Goal: Task Accomplishment & Management: Manage account settings

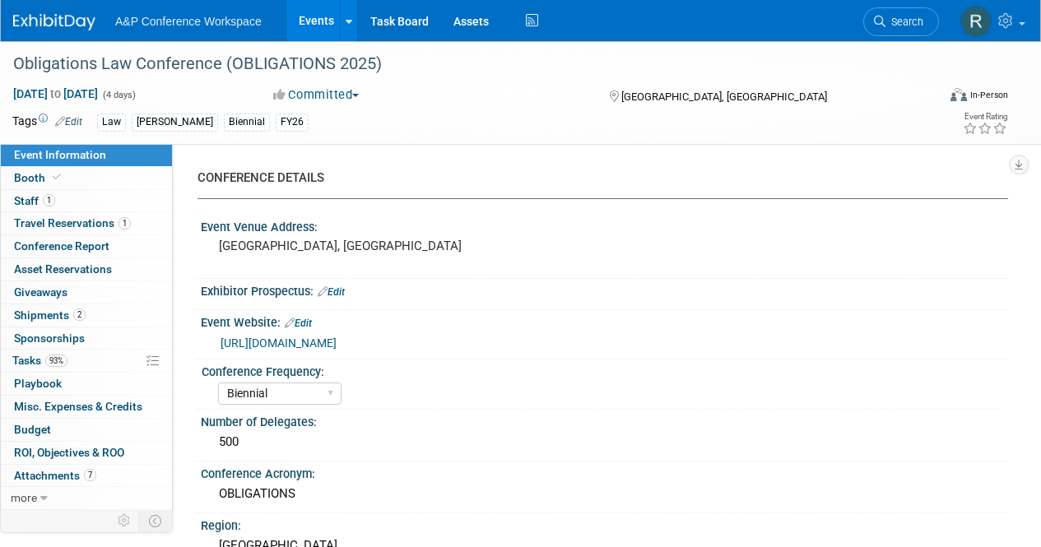
select select "Biennial"
select select "Level 2"
select select "In-Person Booth"
select select "Law"
select select "[PERSON_NAME] Publishing"
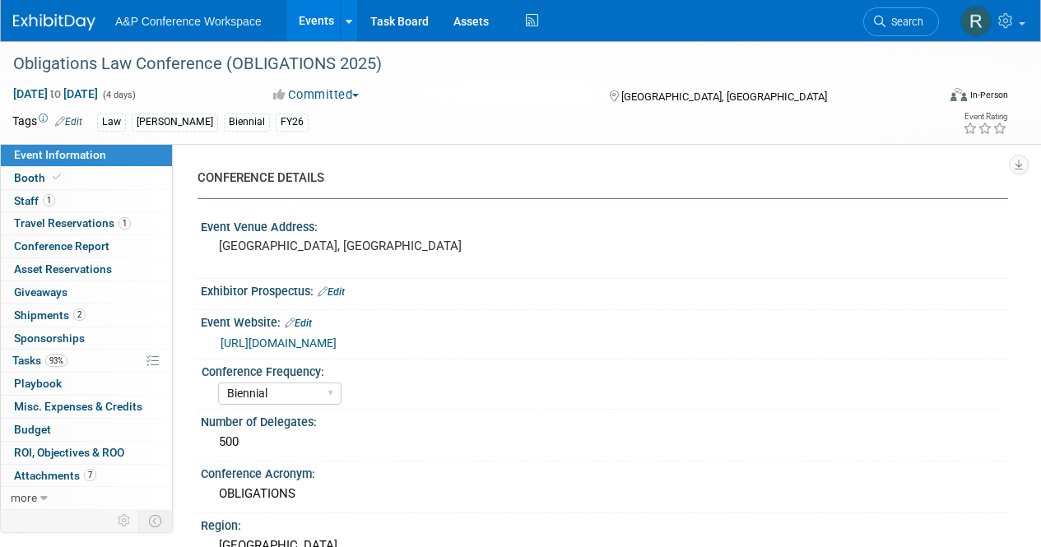
select select "[PERSON_NAME]"
select select "Ros Jubber"
select select "Networking/Commissioning"
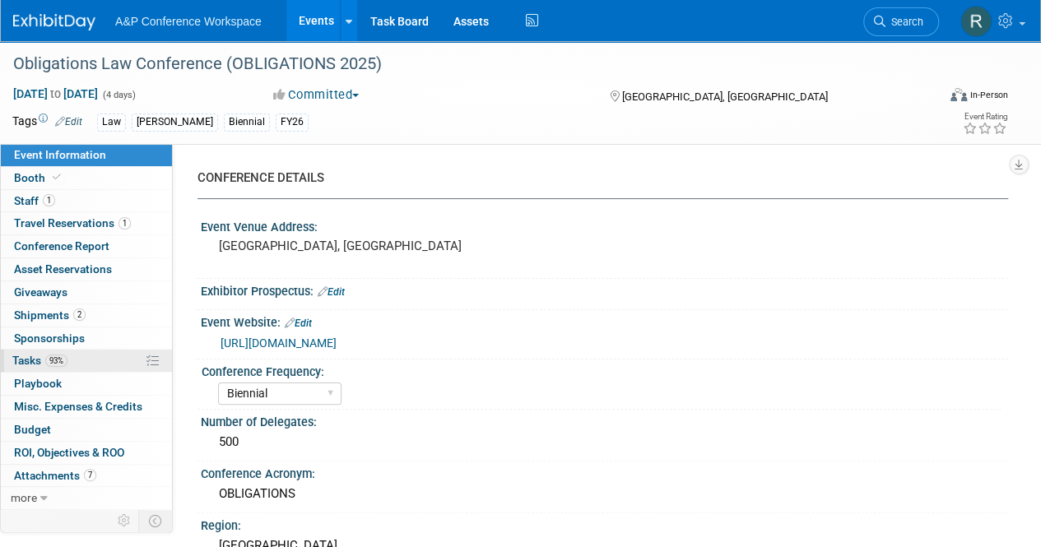
click at [44, 355] on span "Tasks 93%" at bounding box center [39, 360] width 55 height 13
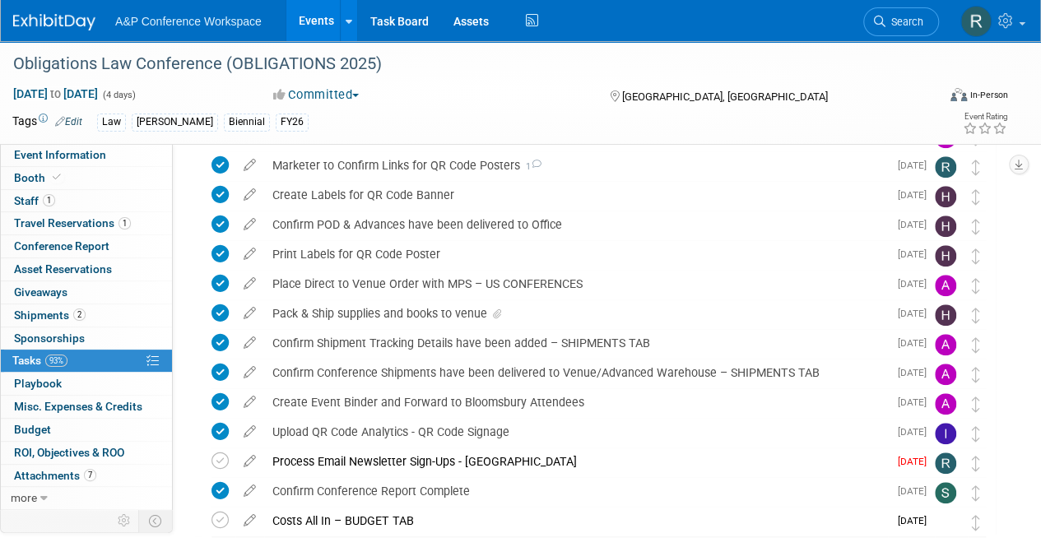
scroll to position [655, 0]
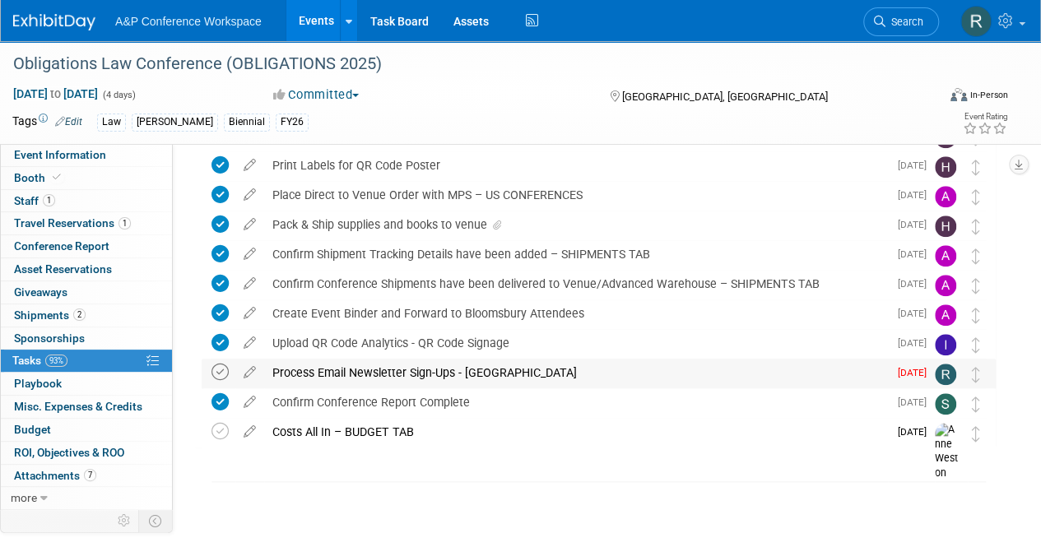
click at [221, 373] on icon at bounding box center [219, 372] width 17 height 17
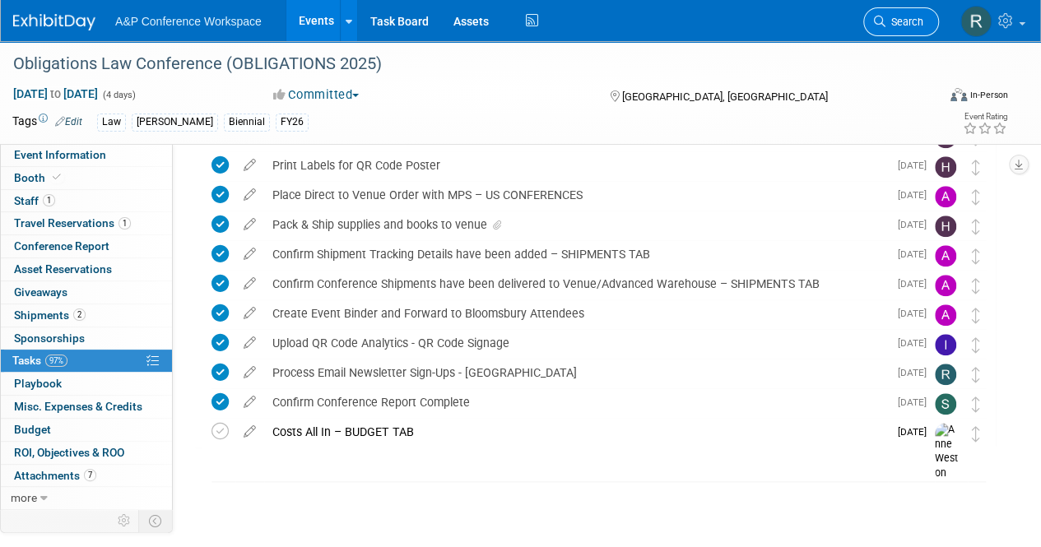
click at [896, 27] on span "Search" at bounding box center [904, 22] width 38 height 12
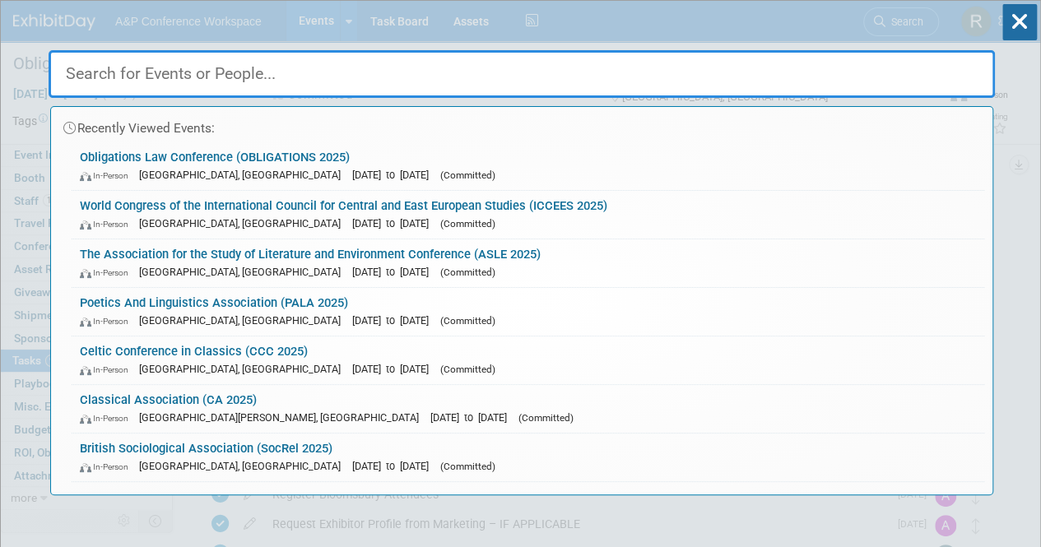
paste input "American Psychological Association (APA 2025)"
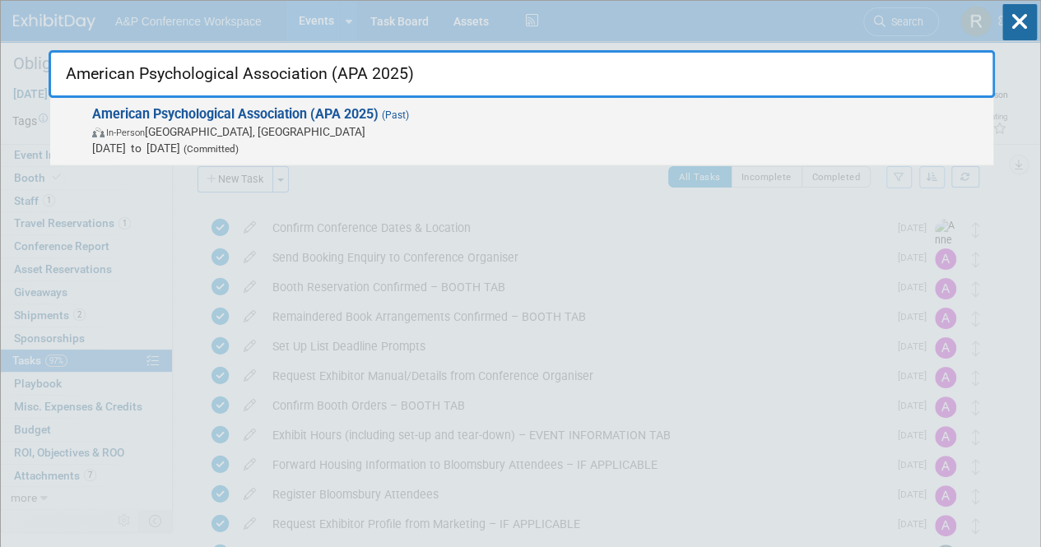
type input "American Psychological Association (APA 2025)"
click at [288, 118] on strong "American Psychological Association (APA 2025)" at bounding box center [235, 114] width 286 height 16
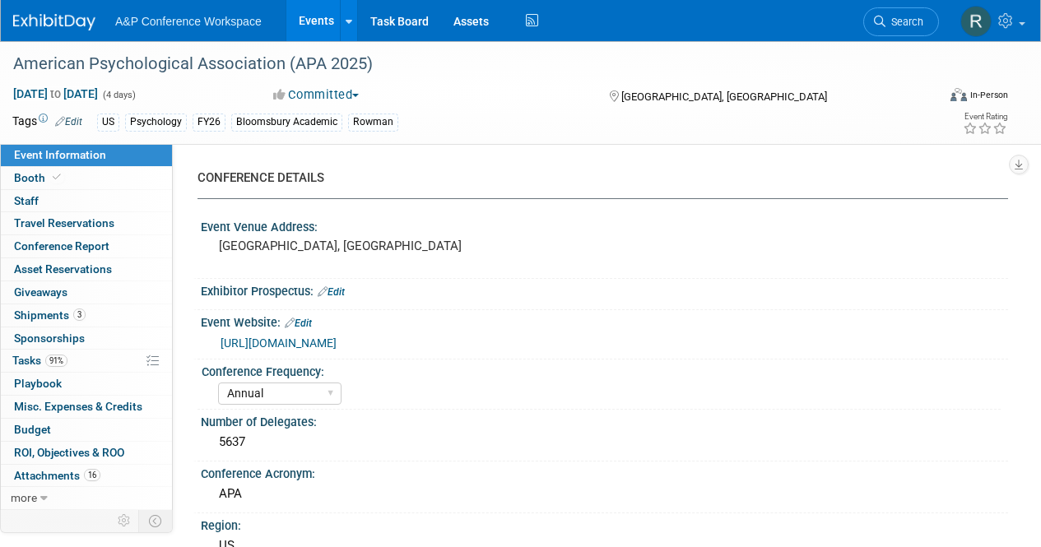
select select "Annual"
select select "Level 1"
select select "In-Person Booth"
select select "Psychology"
select select "Bloomsbury Academic"
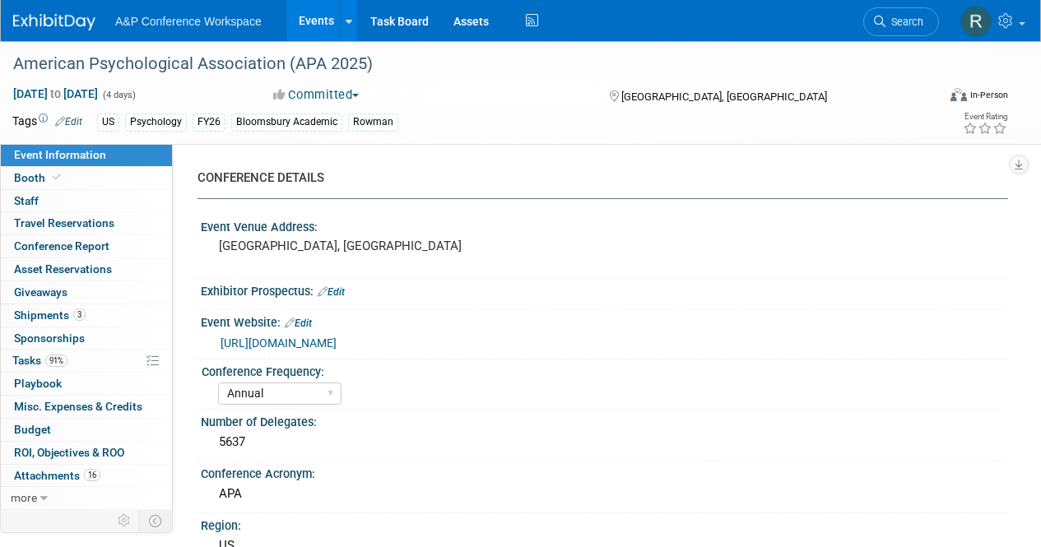
select select "[PERSON_NAME]"
select select "Networking/Commissioning"
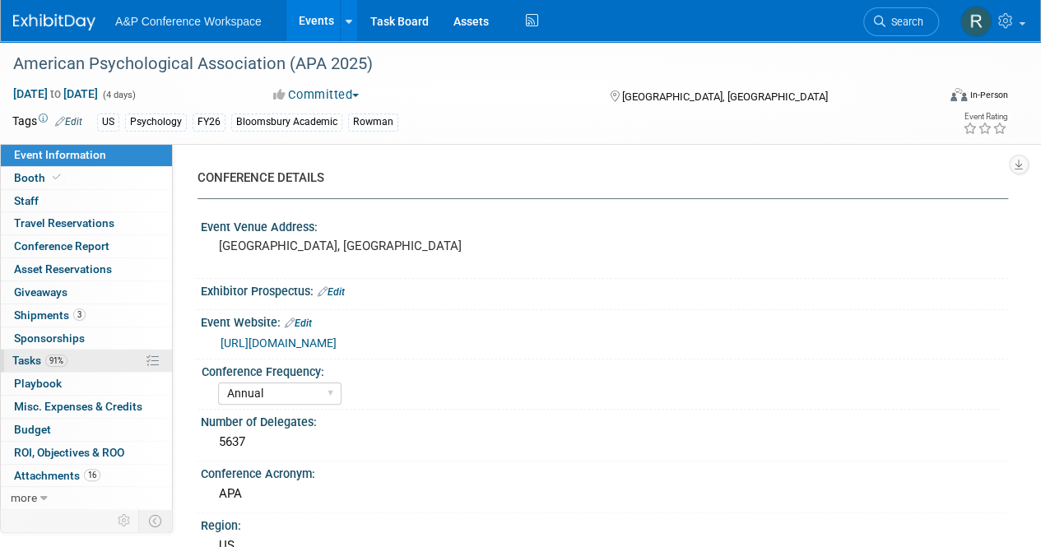
click at [49, 355] on span "91%" at bounding box center [56, 361] width 22 height 12
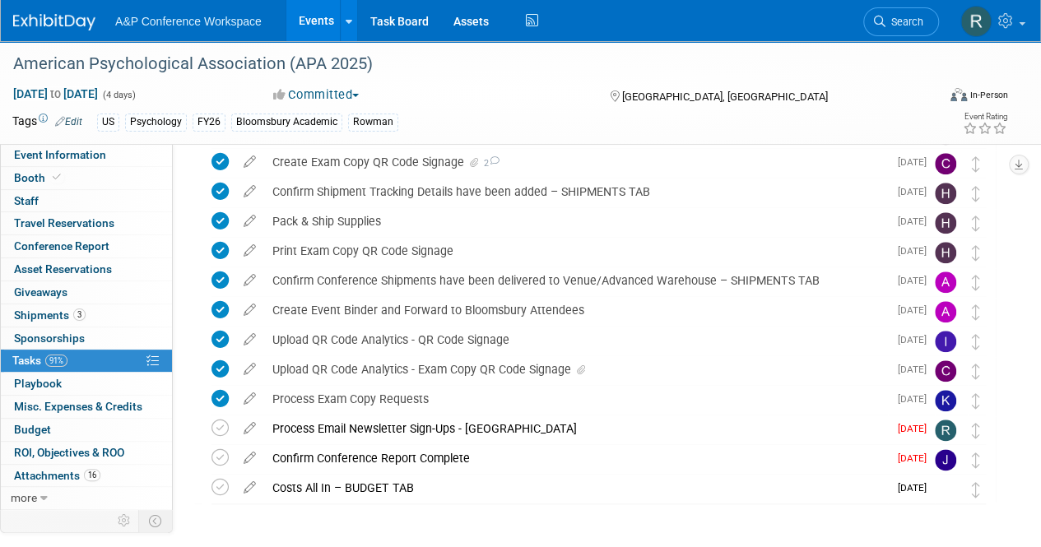
scroll to position [803, 0]
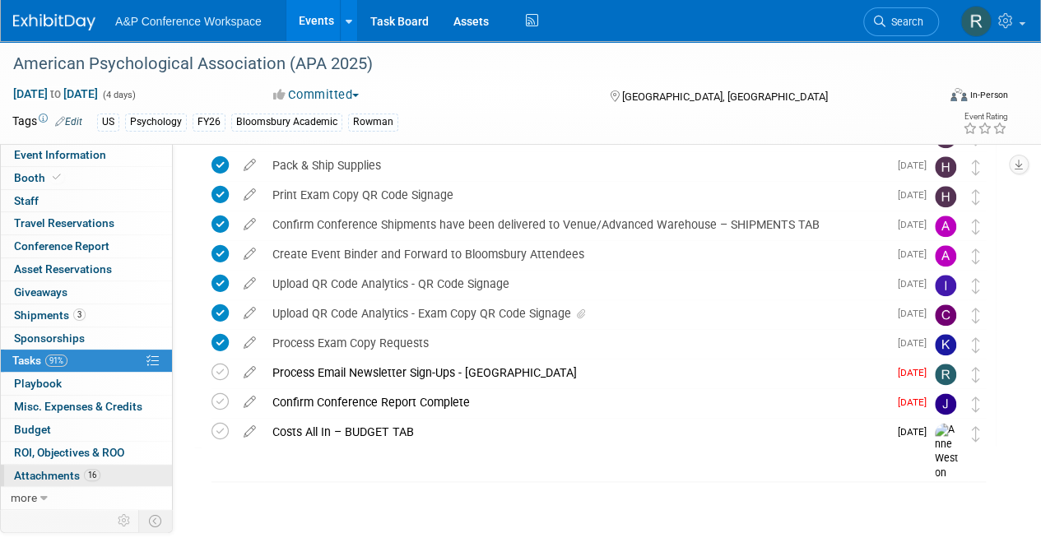
click at [49, 475] on span "Attachments 16" at bounding box center [57, 475] width 86 height 13
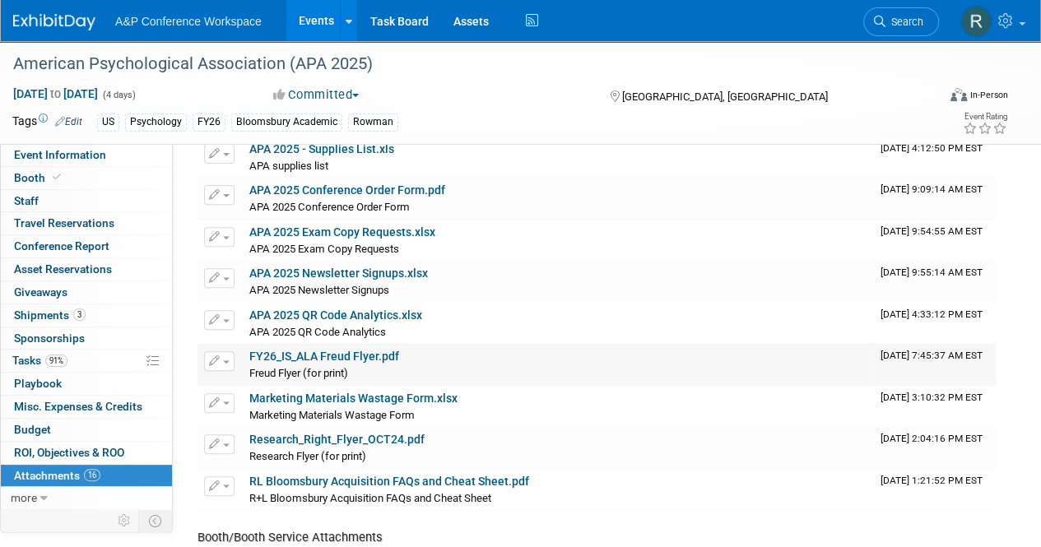
scroll to position [165, 0]
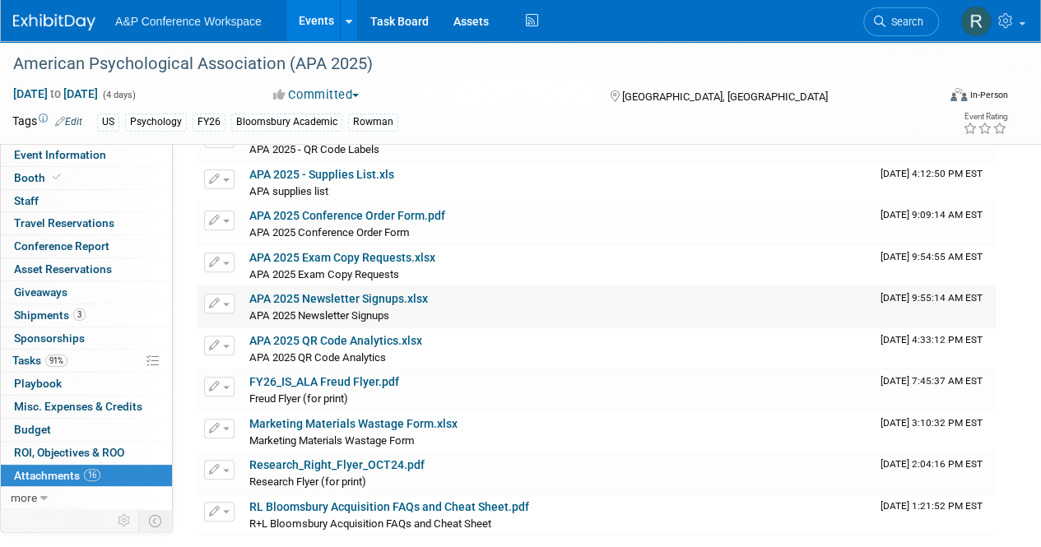
click at [359, 299] on link "APA 2025 Newsletter Signups.xlsx" at bounding box center [338, 298] width 179 height 13
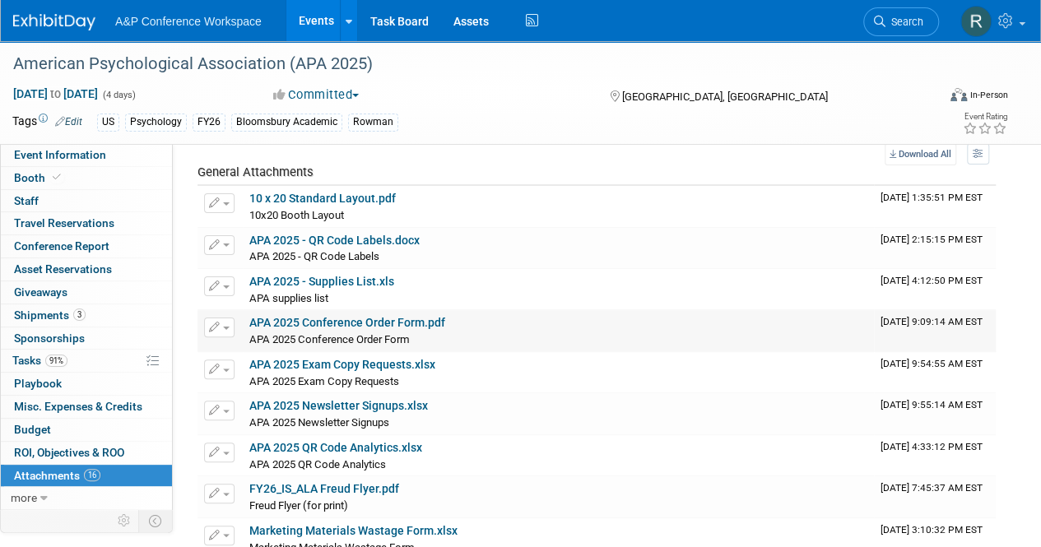
scroll to position [82, 0]
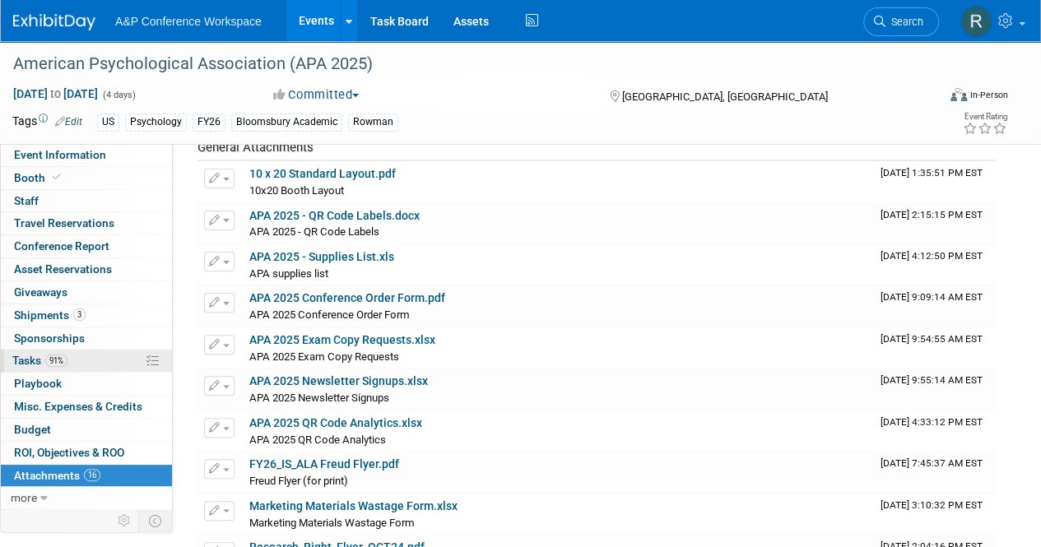
click at [41, 359] on span "Tasks 91%" at bounding box center [39, 360] width 55 height 13
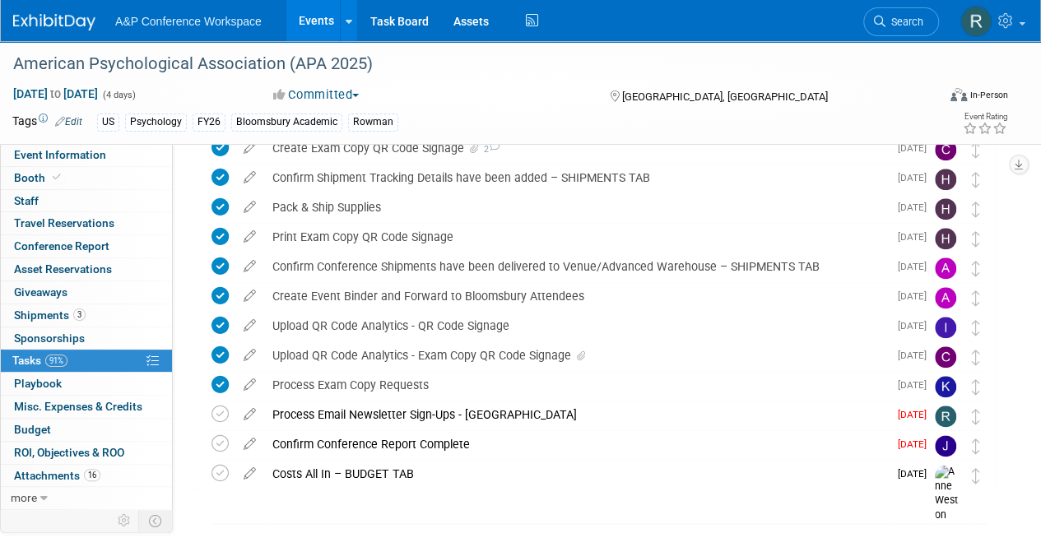
scroll to position [803, 0]
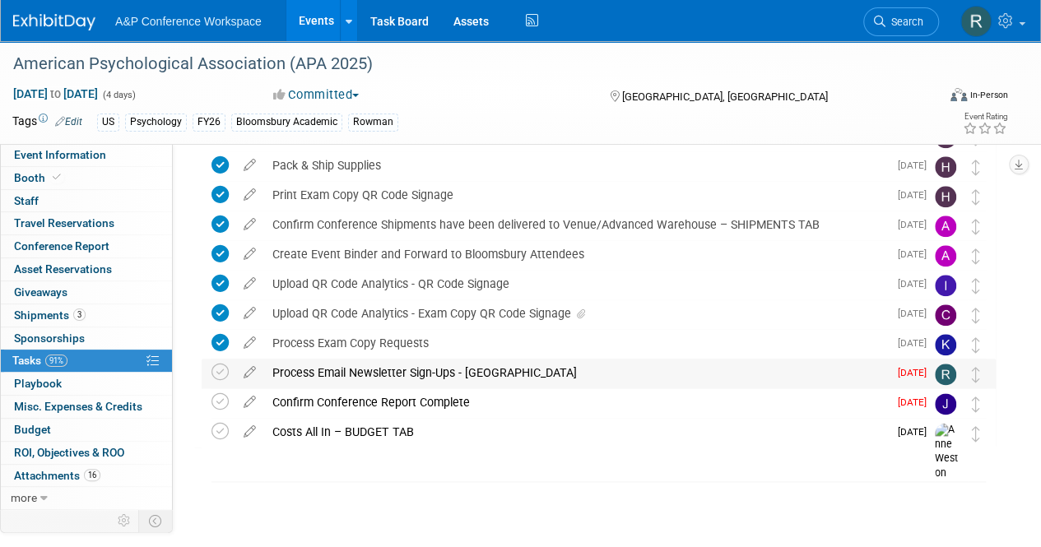
click at [342, 369] on div "Process Email Newsletter Sign-Ups - US" at bounding box center [576, 373] width 624 height 28
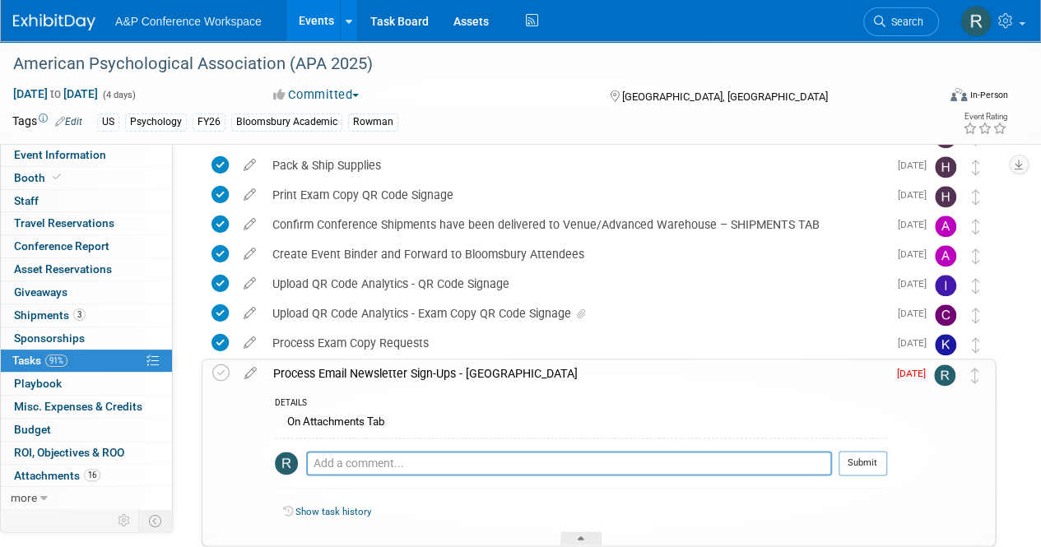
click at [318, 374] on div "Process Email Newsletter Sign-Ups - US" at bounding box center [576, 374] width 622 height 28
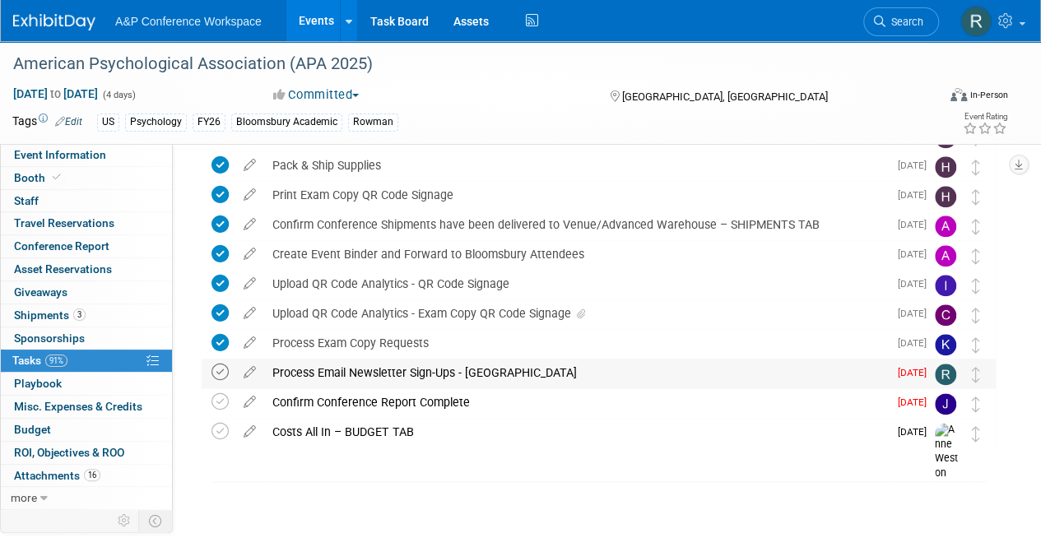
click at [223, 371] on icon at bounding box center [219, 372] width 17 height 17
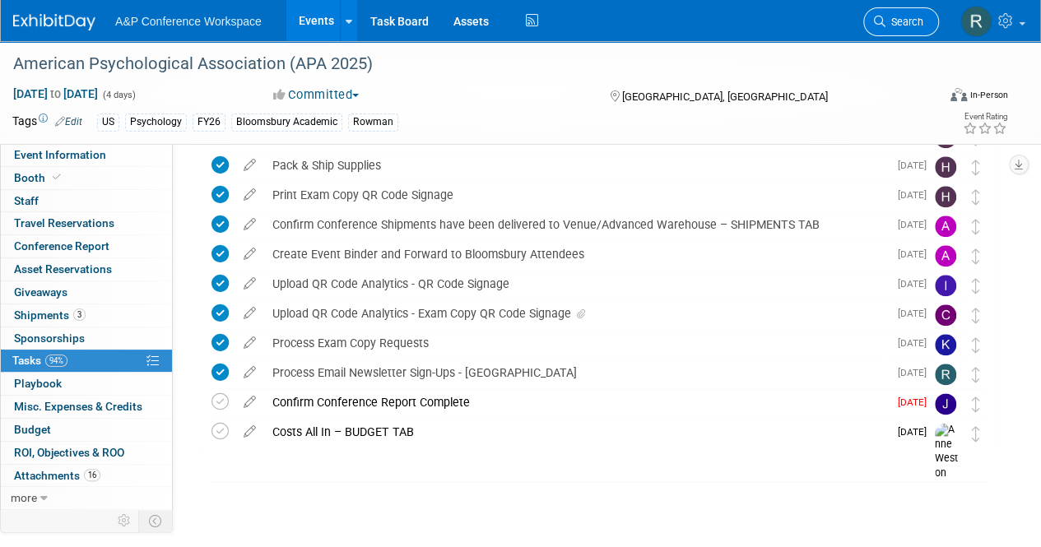
click at [914, 19] on span "Search" at bounding box center [904, 22] width 38 height 12
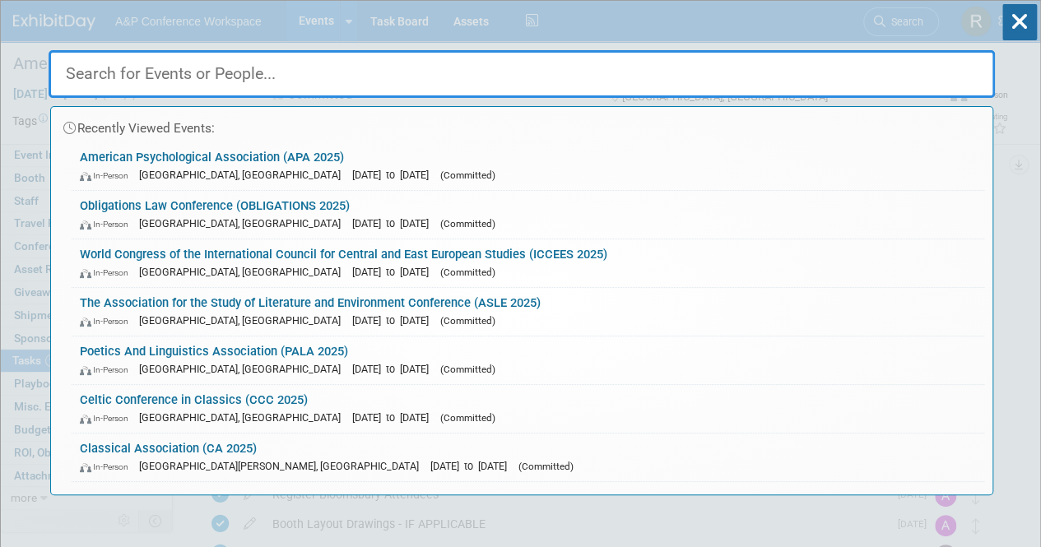
paste input "Association for Education in Journalism & Mass Communication (AEJMC 2025)"
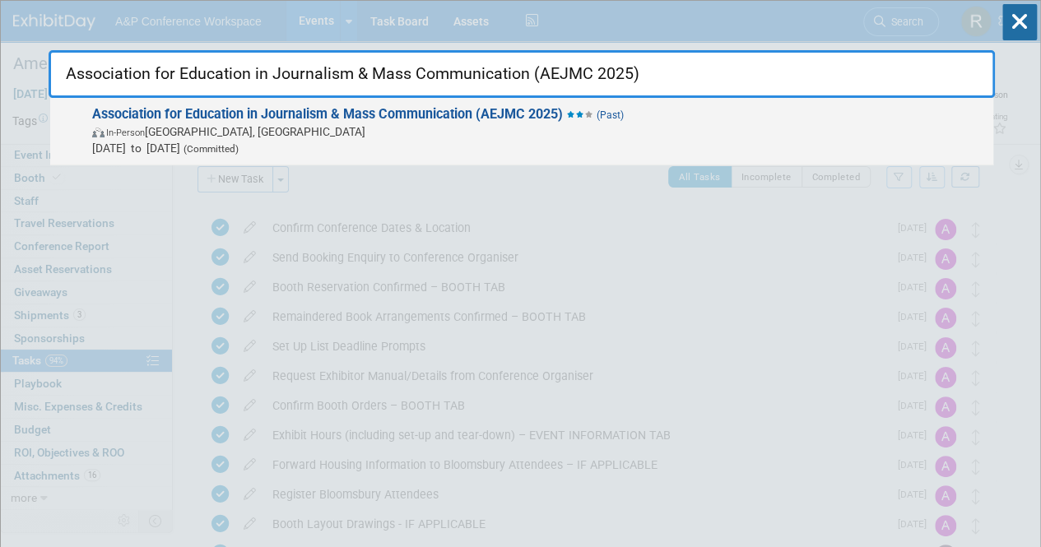
type input "Association for Education in Journalism & Mass Communication (AEJMC 2025)"
click at [490, 111] on strong "Association for Education in Journalism & Mass Communication (AEJMC 2025)" at bounding box center [327, 114] width 471 height 16
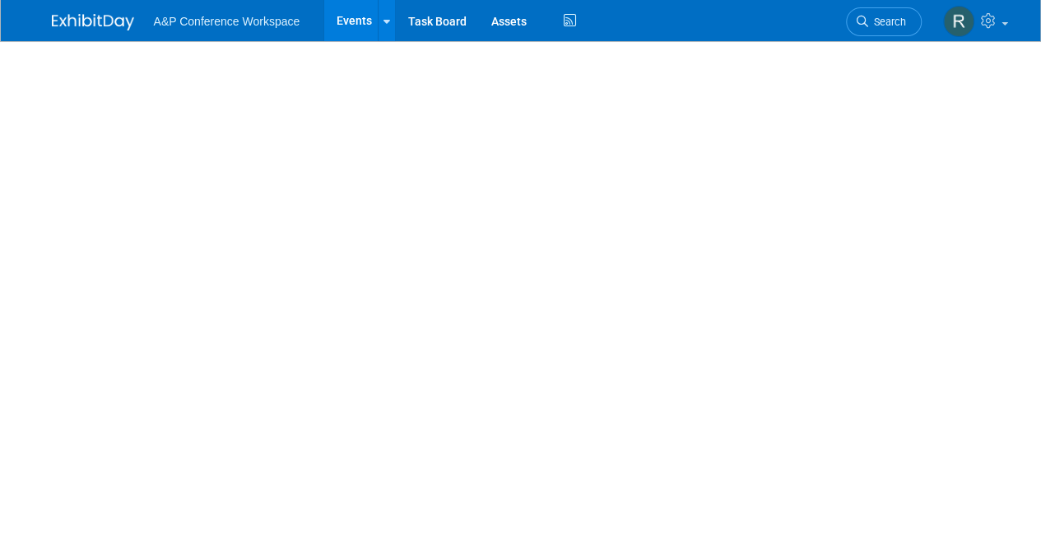
select select "Annual"
select select "Level 2"
select select "In-Person Booth"
select select "Communication"
select select "Bloomsbury Academic"
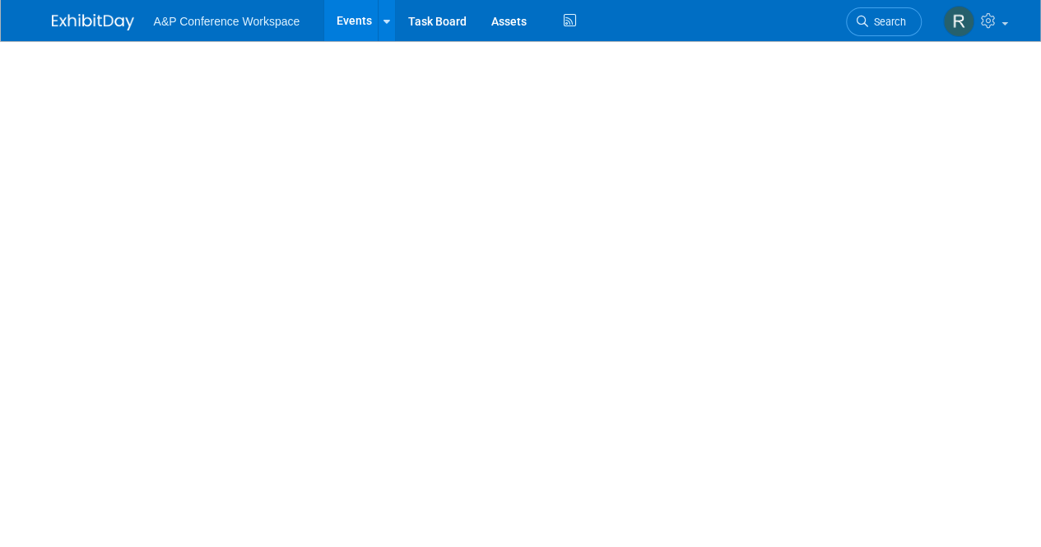
select select "[PERSON_NAME]"
select select "Networking/Commissioning"
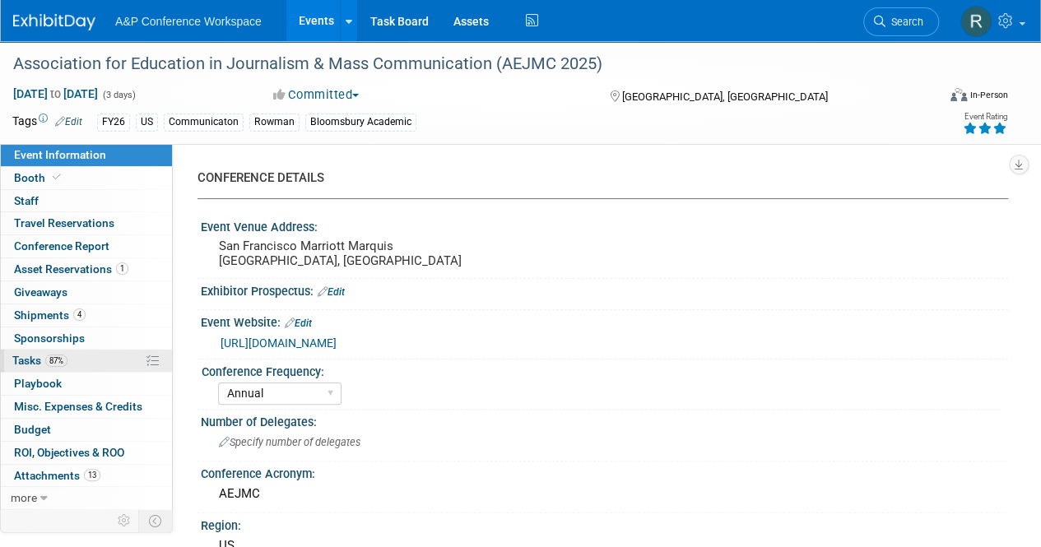
click at [52, 350] on link "87% Tasks 87%" at bounding box center [86, 361] width 171 height 22
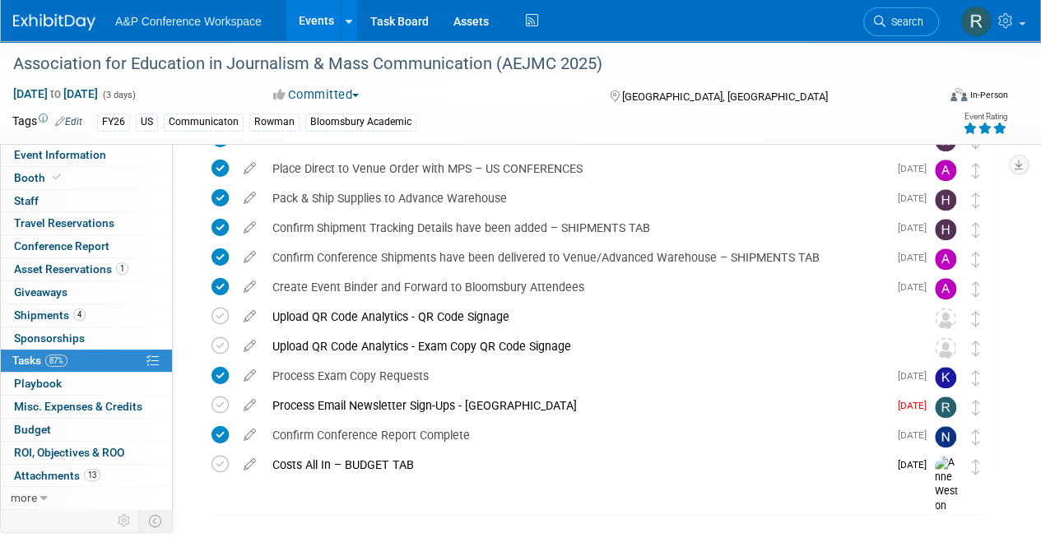
scroll to position [655, 0]
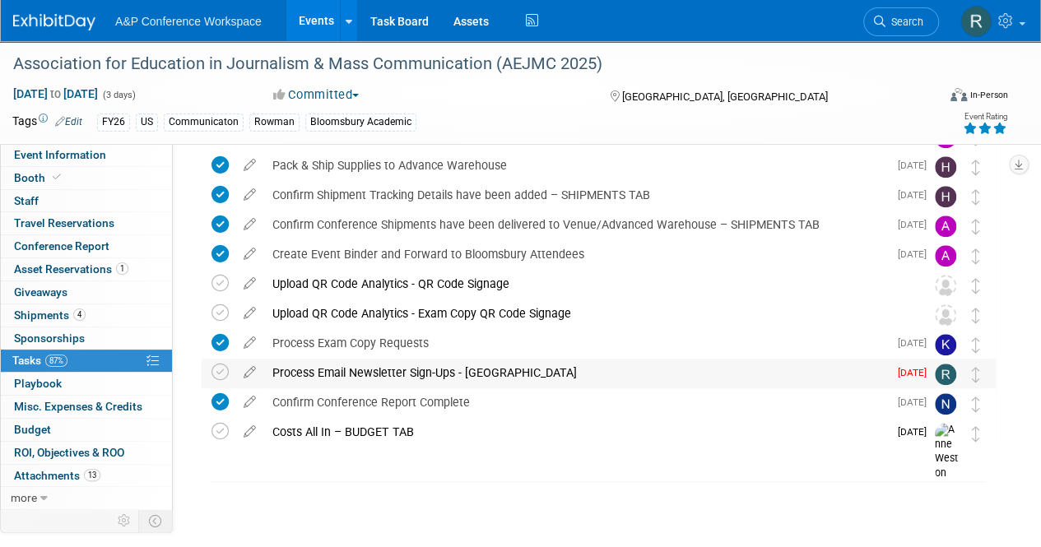
click at [360, 368] on div "Process Email Newsletter Sign-Ups - US" at bounding box center [576, 373] width 624 height 28
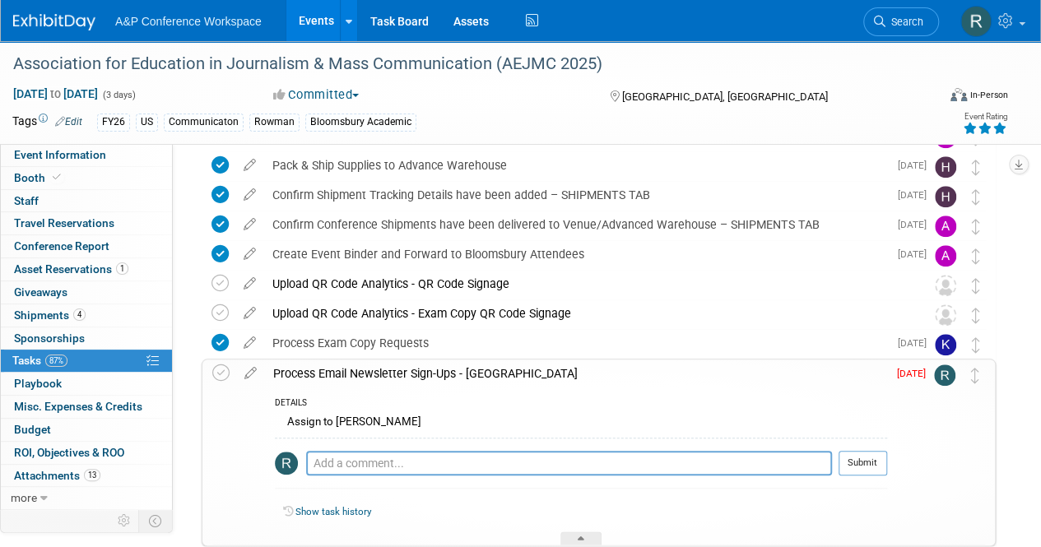
click at [360, 368] on div "Process Email Newsletter Sign-Ups - US" at bounding box center [576, 374] width 622 height 28
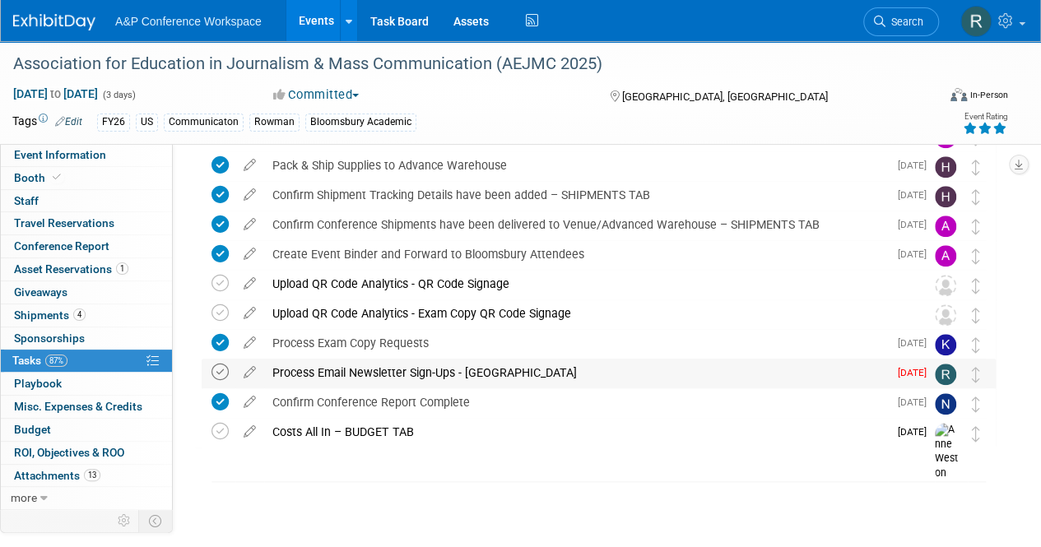
click at [224, 371] on icon at bounding box center [219, 372] width 17 height 17
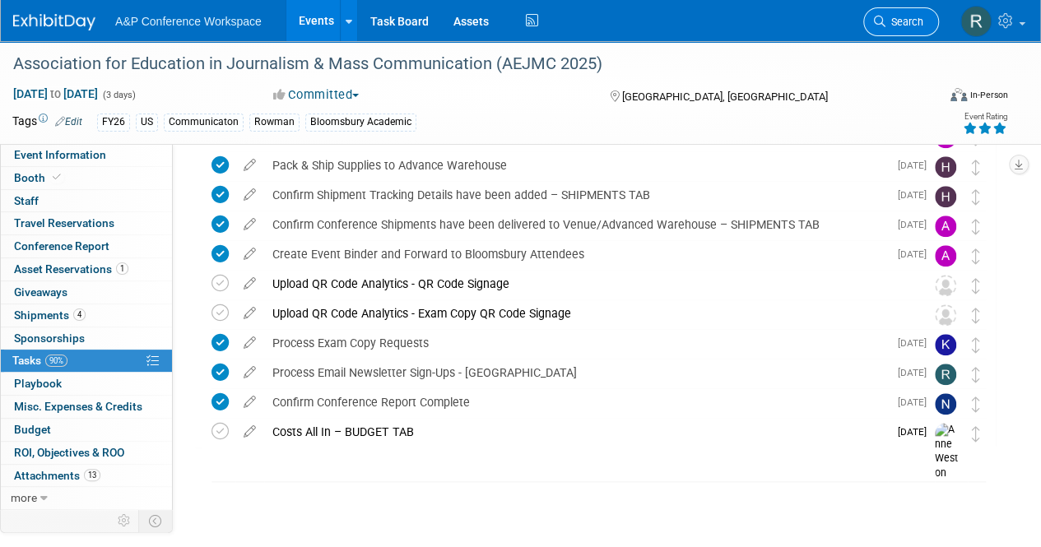
click at [894, 17] on span "Search" at bounding box center [904, 22] width 38 height 12
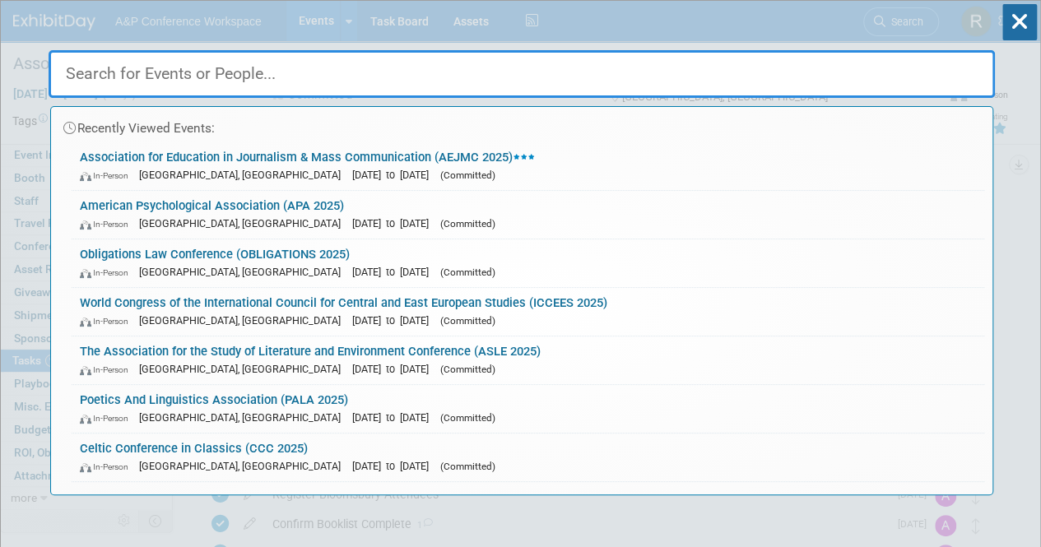
paste input "University Film and Video Association (UFVA 2025)"
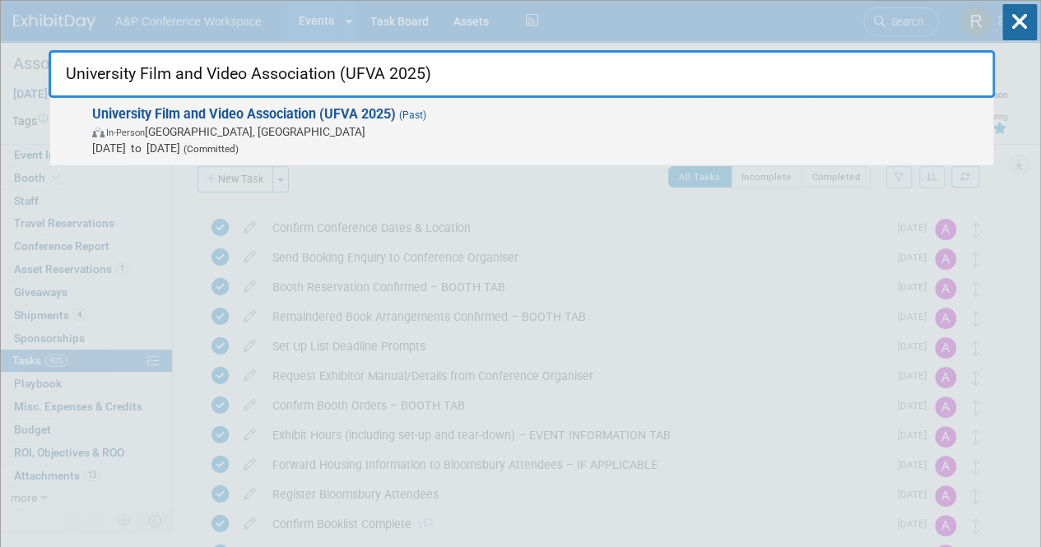
type input "University Film and Video Association (UFVA 2025)"
click at [358, 120] on strong "University Film and Video Association (UFVA 2025)" at bounding box center [244, 114] width 304 height 16
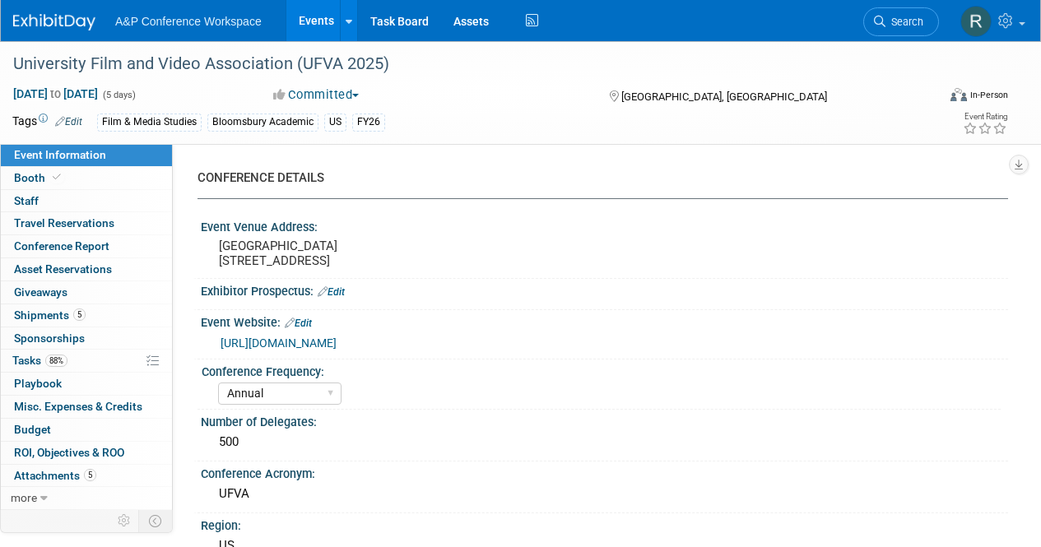
select select "Annual"
select select "Level 2"
select select "In-Person Booth"
select select "Film & Media Studies"
select select "Bloomsbury Academic"
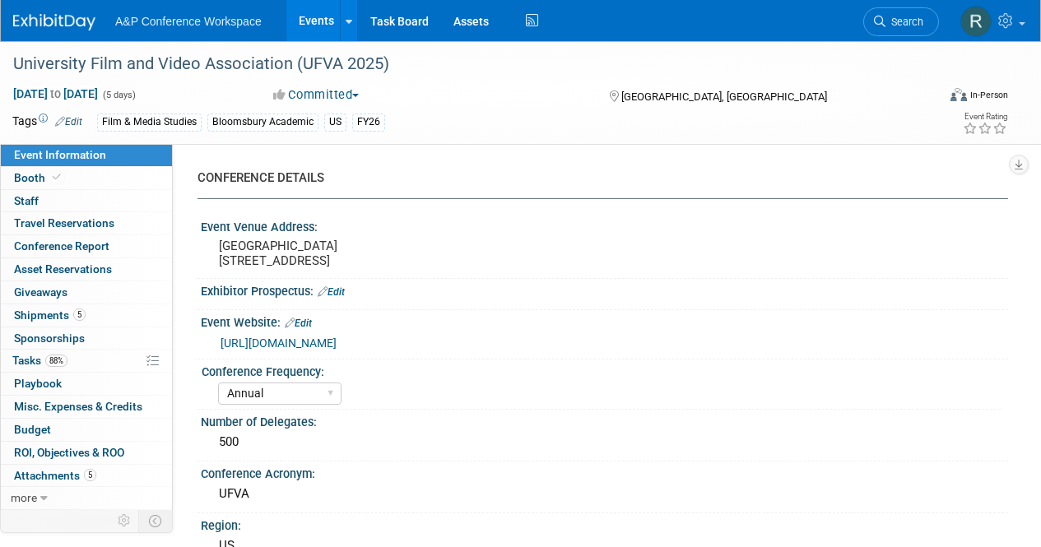
select select "[PERSON_NAME]"
select select "Brand/Subject Presence​"
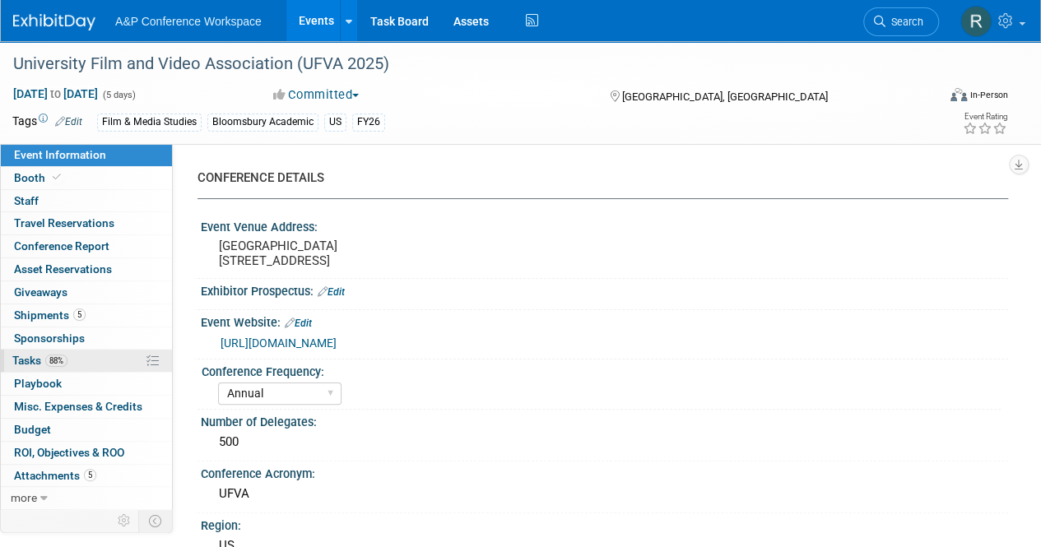
click at [51, 361] on span "88%" at bounding box center [56, 361] width 22 height 12
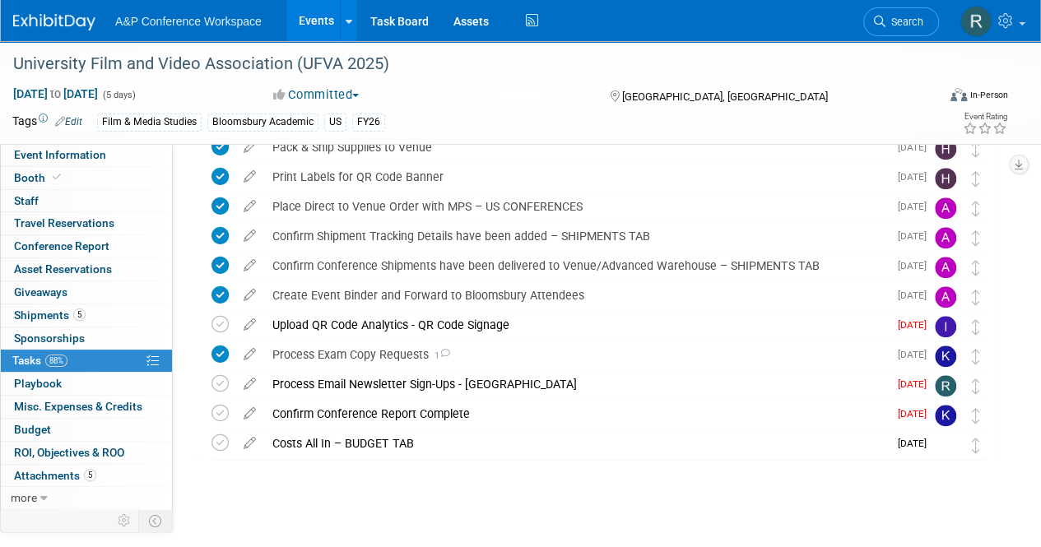
scroll to position [773, 0]
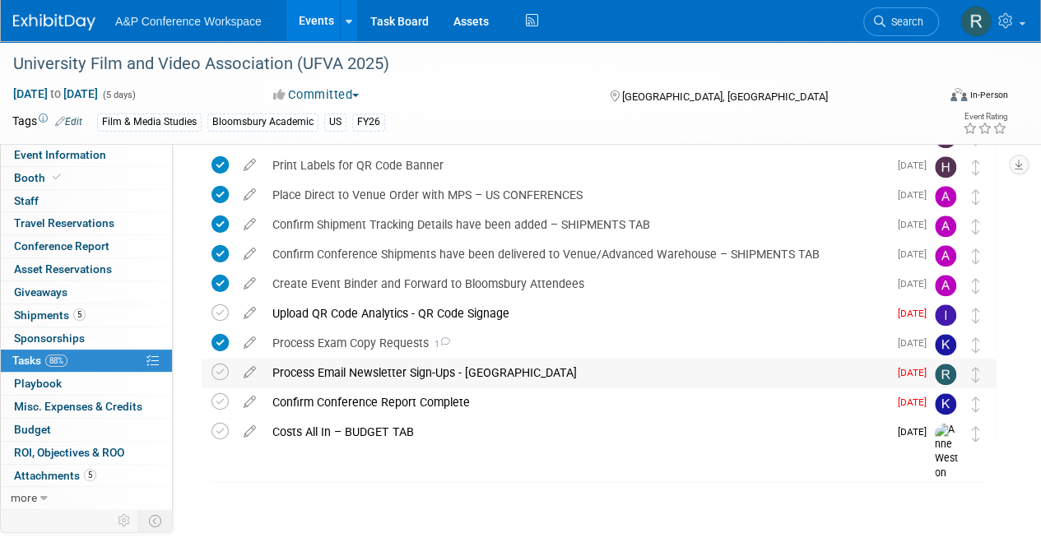
click at [363, 364] on div "Process Email Newsletter Sign-Ups - [GEOGRAPHIC_DATA]" at bounding box center [576, 373] width 624 height 28
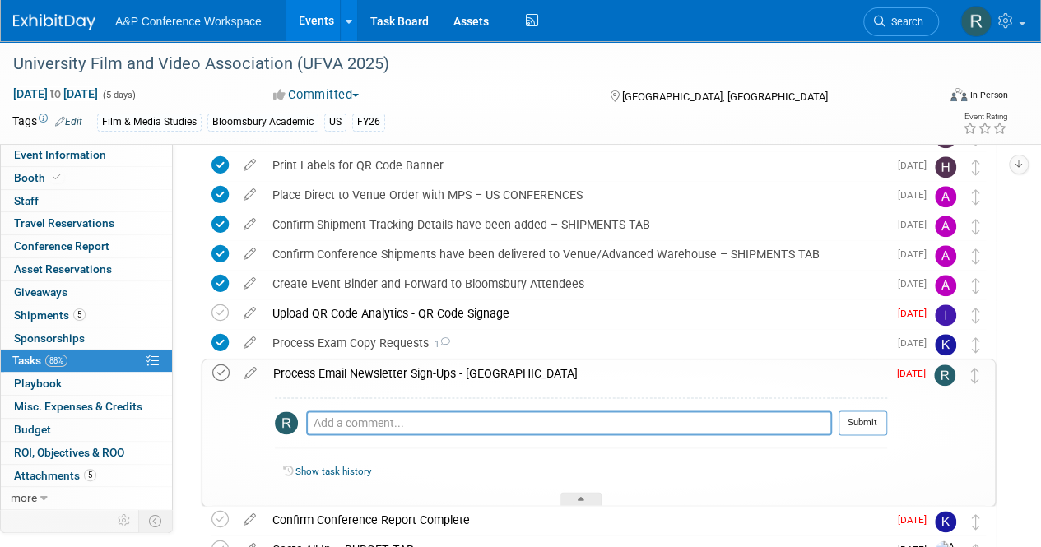
click at [217, 369] on icon at bounding box center [220, 372] width 17 height 17
click at [915, 17] on span "Search" at bounding box center [904, 22] width 38 height 12
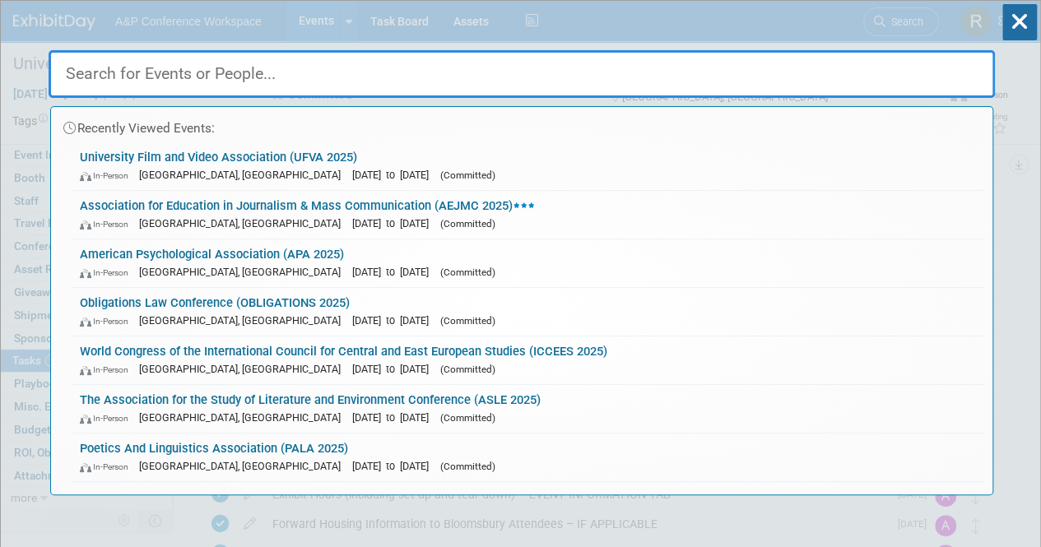
paste input "American Sociological Association Conference (ASoA 2025)"
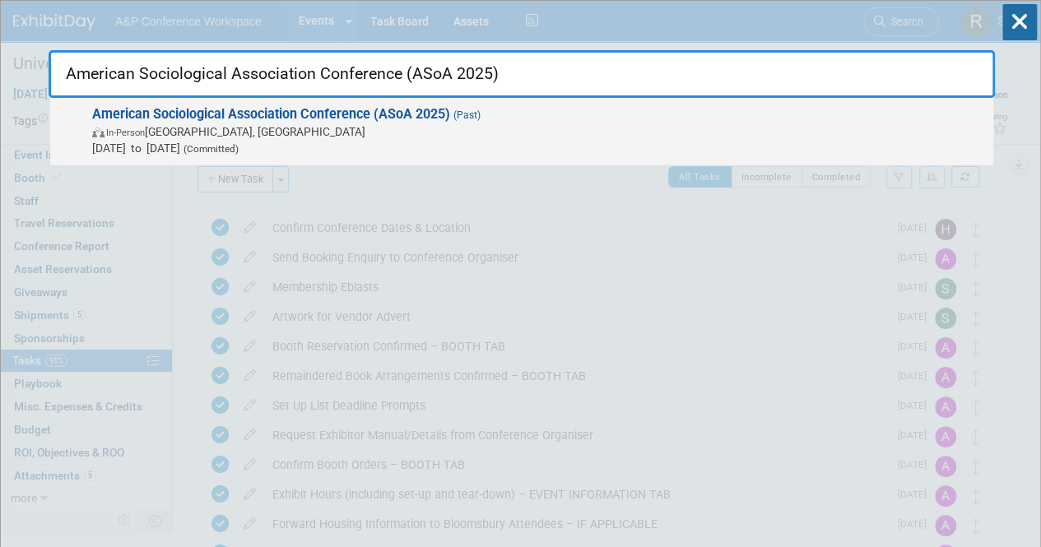
type input "American Sociological Association Conference (ASoA 2025)"
click at [377, 113] on strong "American Sociological Association Conference (ASoA 2025)" at bounding box center [271, 114] width 358 height 16
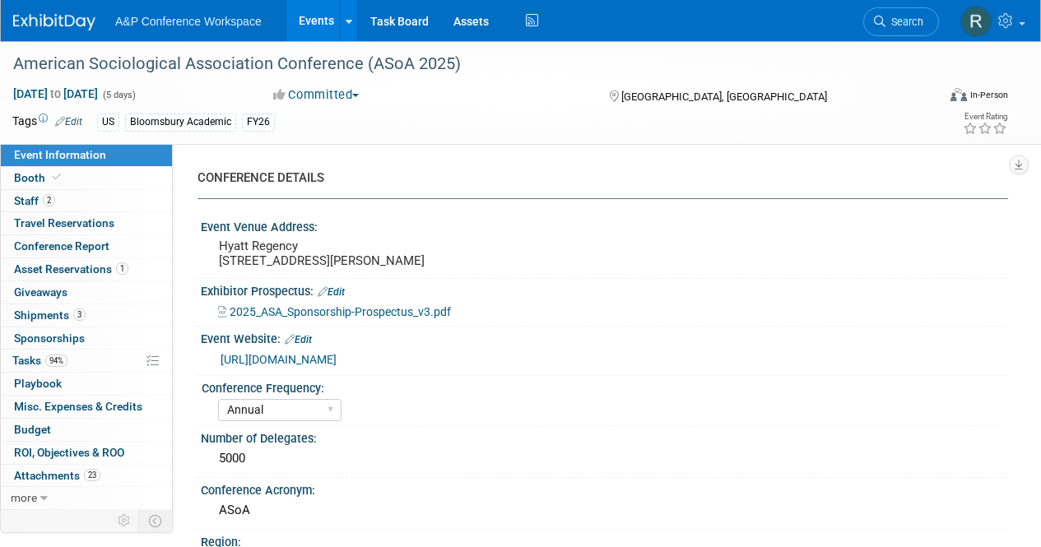
select select "Annual"
select select "Level 2"
select select "In-Person Booth"
select select "Sociology"
select select "Bloomsbury Academic"
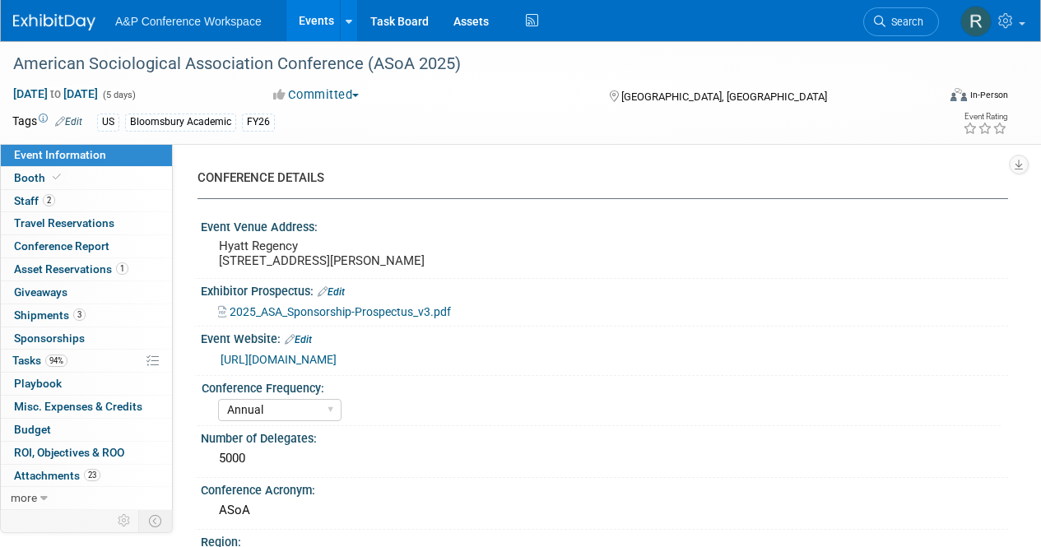
select select "[PERSON_NAME]"
select select "Networking/Commissioning"
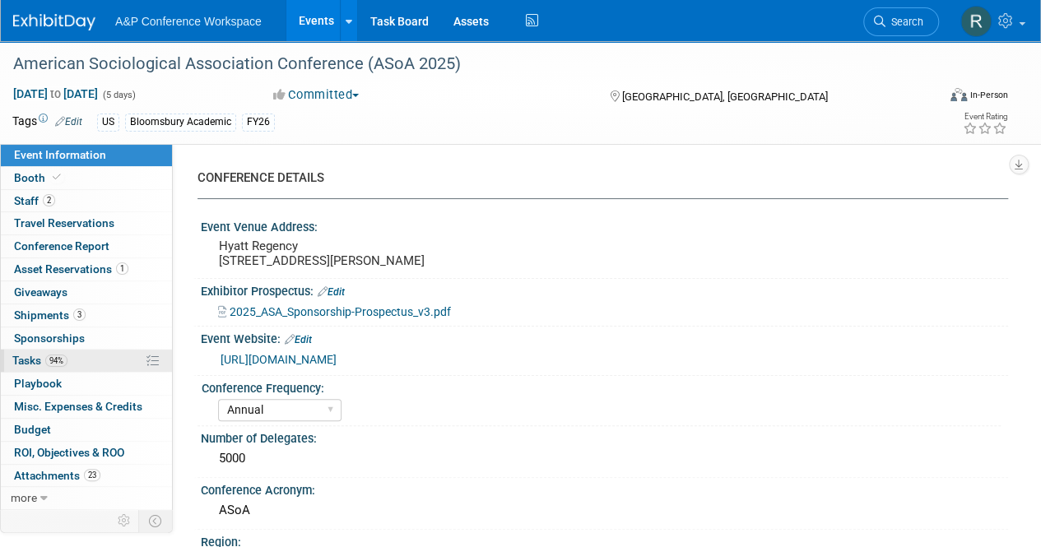
click at [61, 356] on span "94%" at bounding box center [56, 361] width 22 height 12
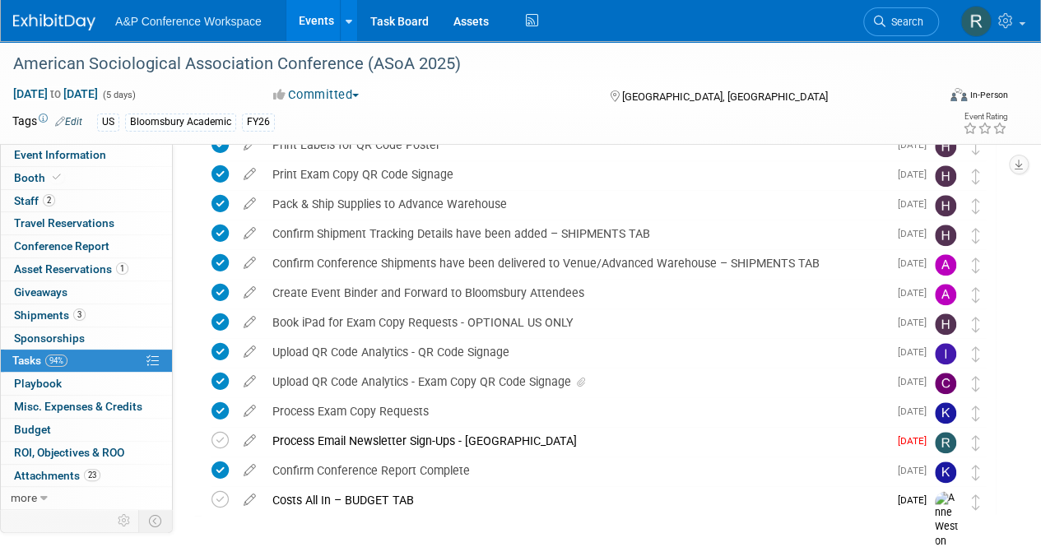
scroll to position [741, 0]
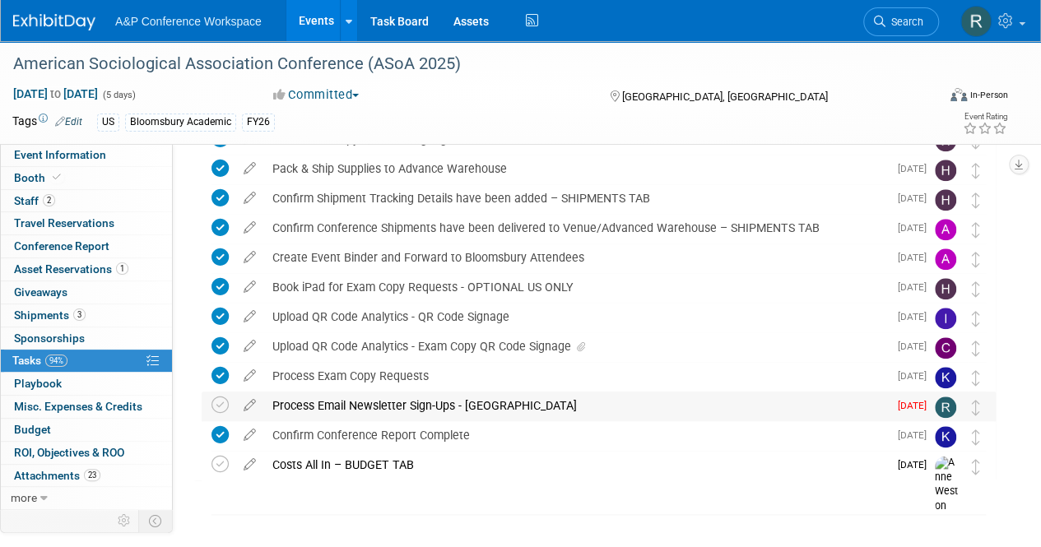
click at [417, 404] on div "Process Email Newsletter Sign-Ups - US" at bounding box center [576, 406] width 624 height 28
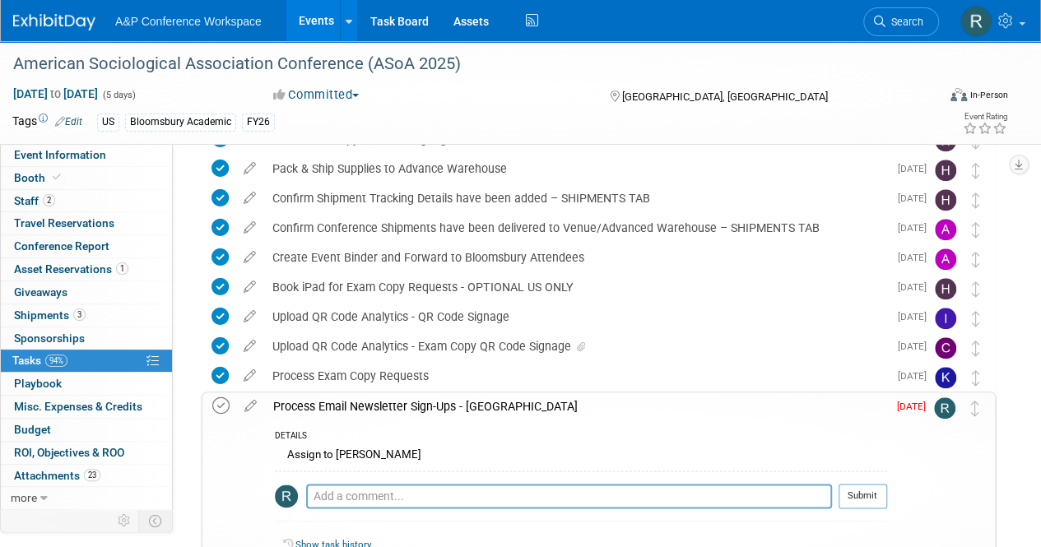
click at [220, 409] on icon at bounding box center [220, 405] width 17 height 17
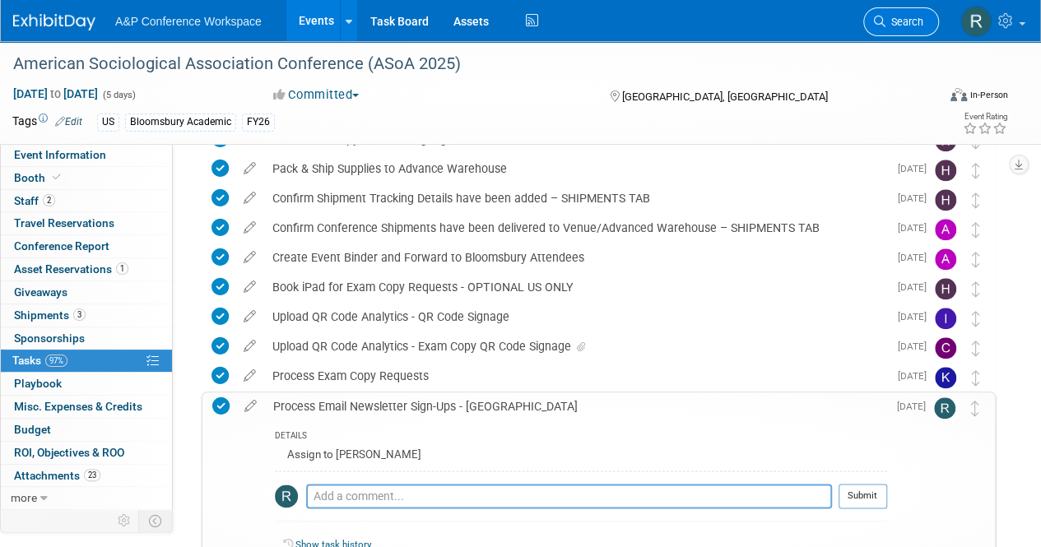
click at [912, 26] on span "Search" at bounding box center [904, 22] width 38 height 12
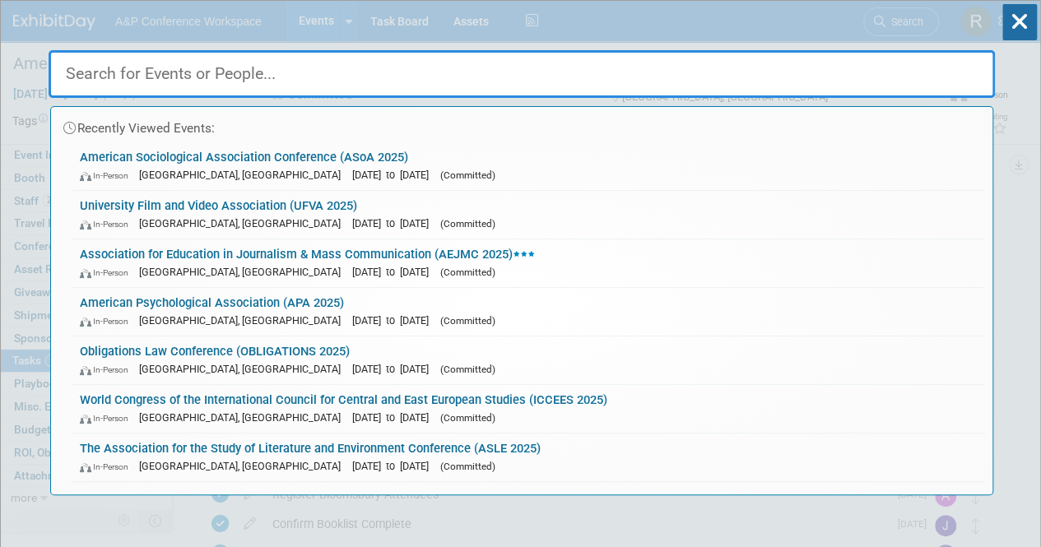
paste input "European International Studies Association (EISA 2025)"
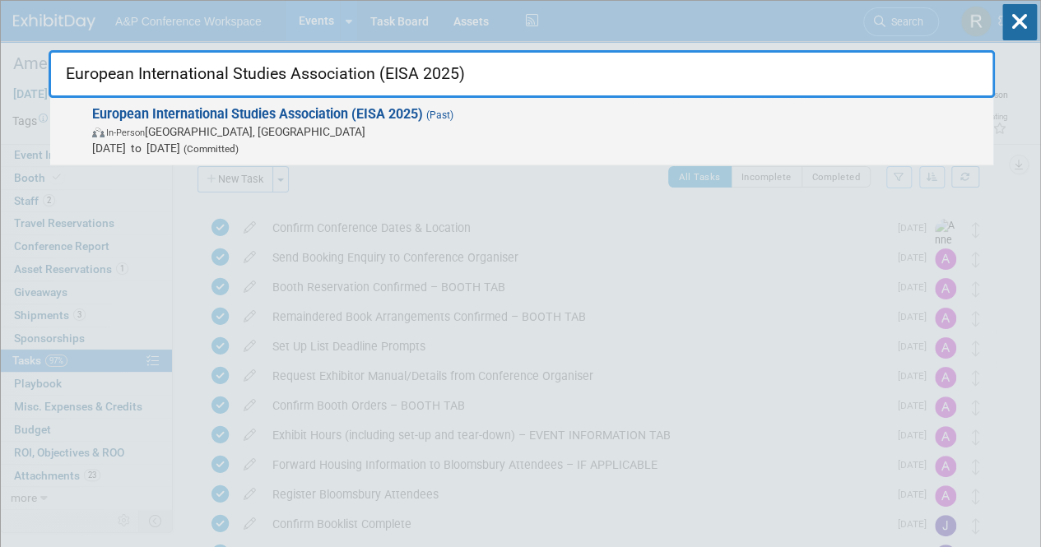
type input "European International Studies Association (EISA 2025)"
click at [332, 126] on span "In-Person Bologna, Italy" at bounding box center [538, 131] width 893 height 16
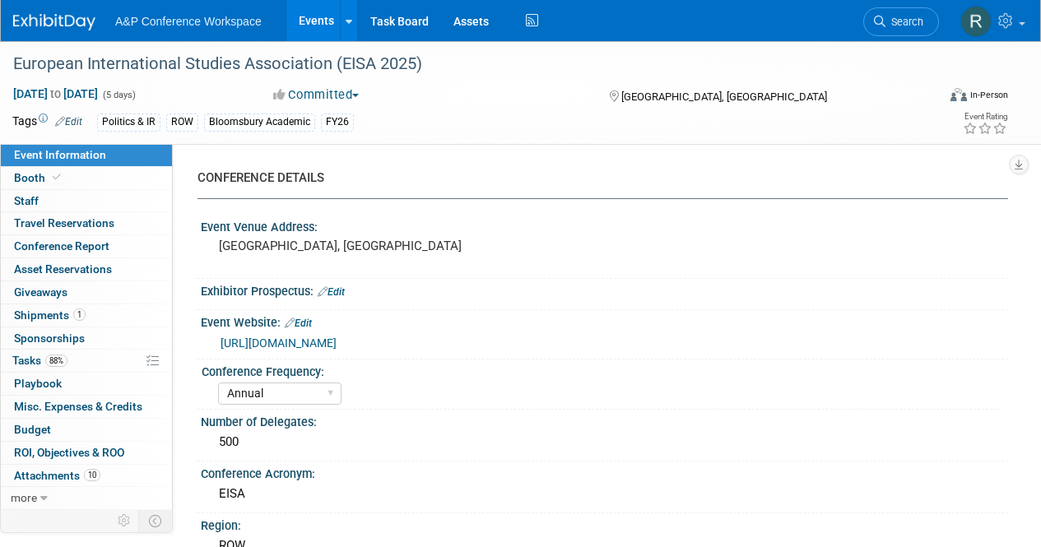
select select "Annual"
select select "Level 2"
select select "In-Person Booth"
select select "Politics & International Relations"
select select "Bloomsbury Academic"
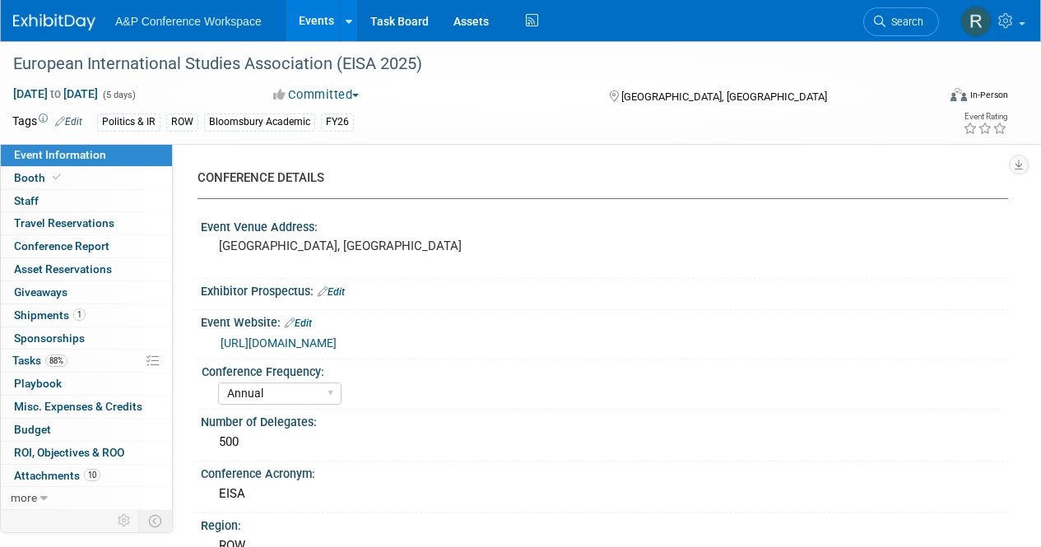
select select "[PERSON_NAME]"
select select "Brand/Subject Presence​"
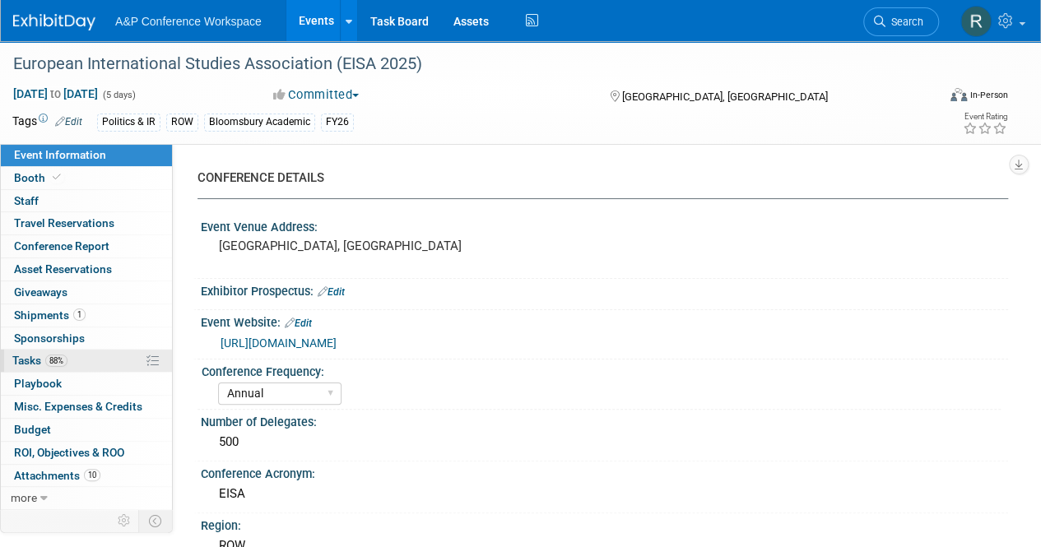
click at [51, 358] on span "88%" at bounding box center [56, 361] width 22 height 12
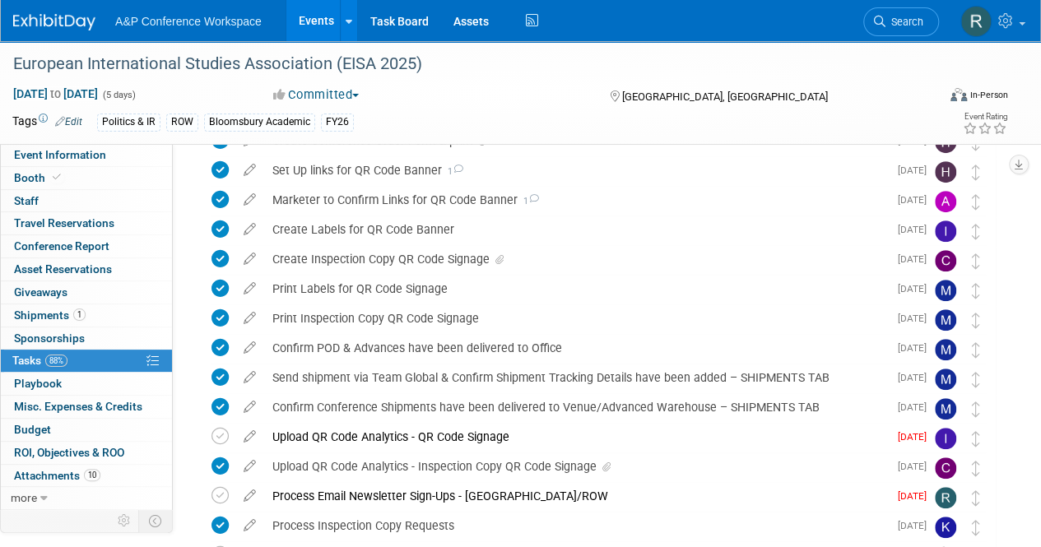
scroll to position [477, 0]
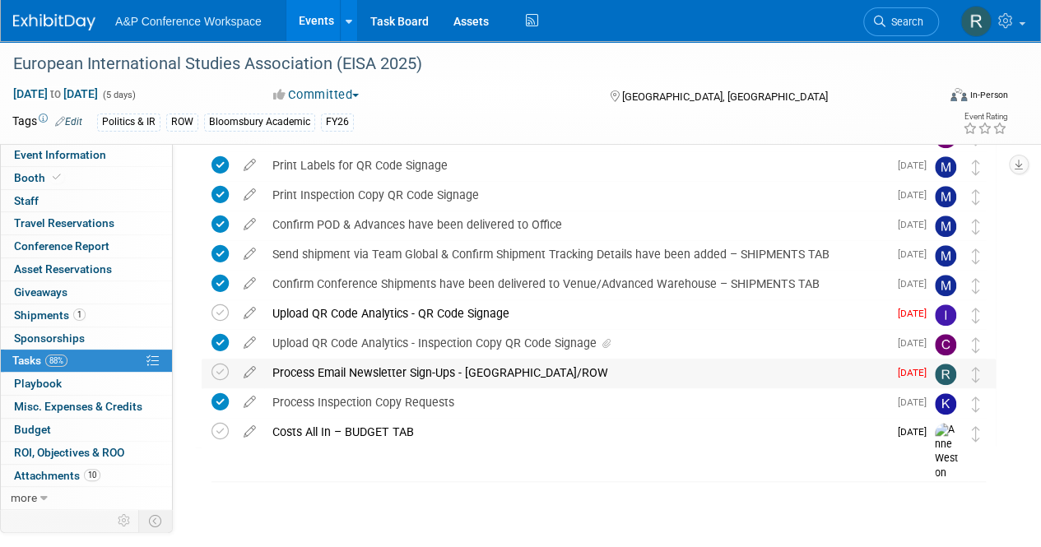
click at [361, 369] on div "Process Email Newsletter Sign-Ups - [GEOGRAPHIC_DATA]/ROW" at bounding box center [576, 373] width 624 height 28
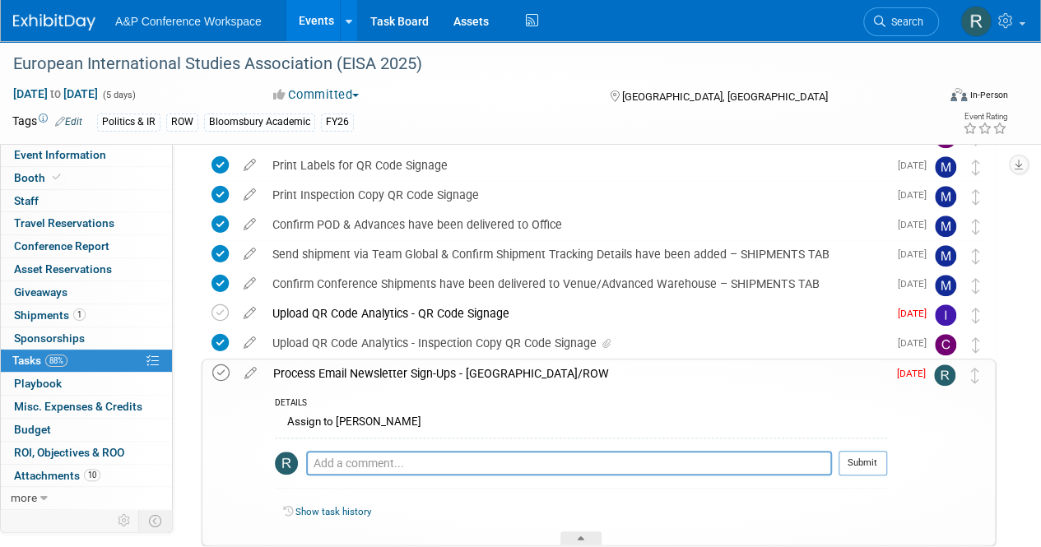
click at [221, 376] on icon at bounding box center [220, 372] width 17 height 17
